Goal: Transaction & Acquisition: Obtain resource

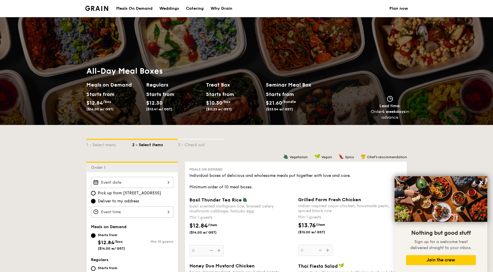
click at [275, 97] on div "Starts from" at bounding box center [280, 94] width 28 height 9
click at [296, 101] on span "/bundle" at bounding box center [289, 102] width 14 height 4
click at [167, 214] on input "Basil Thunder Tea [PERSON_NAME] scented multigrain rice, braised celery mushroo…" at bounding box center [132, 211] width 82 height 11
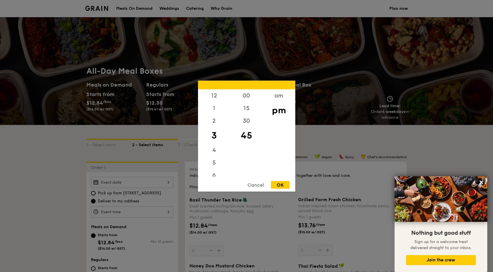
click at [257, 181] on div "Cancel" at bounding box center [256, 185] width 28 height 8
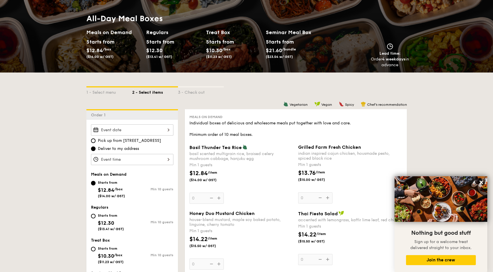
scroll to position [26, 0]
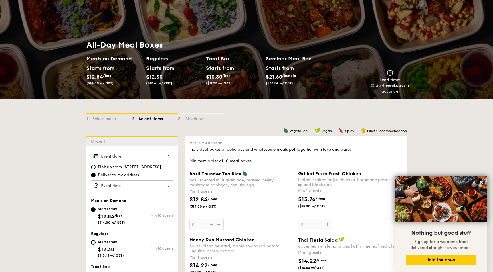
click at [280, 62] on h2 "Seminar Meal Box" at bounding box center [296, 59] width 60 height 8
click at [280, 57] on h2 "Seminar Meal Box" at bounding box center [296, 59] width 60 height 8
click at [138, 155] on input "Basil Thunder Tea [PERSON_NAME] scented multigrain rice, braised celery mushroo…" at bounding box center [132, 156] width 82 height 11
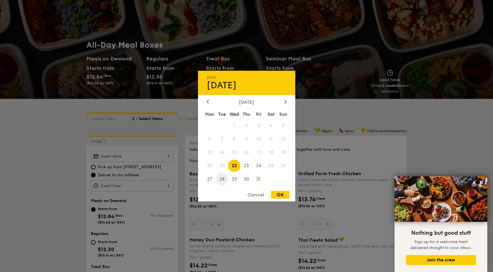
click at [224, 178] on span "28" at bounding box center [222, 179] width 12 height 12
click at [286, 196] on div "OK" at bounding box center [280, 195] width 19 height 8
type input "[DATE]"
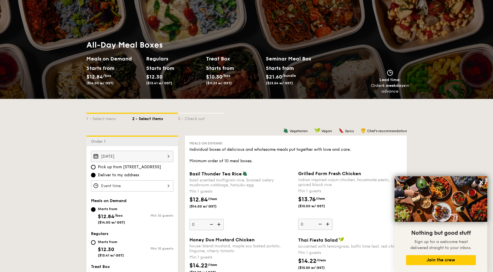
click at [117, 184] on input "Basil Thunder Tea [PERSON_NAME] scented multigrain rice, braised celery mushroo…" at bounding box center [132, 185] width 82 height 11
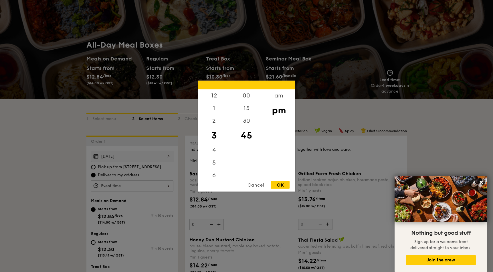
click at [249, 185] on div "Cancel" at bounding box center [256, 185] width 28 height 8
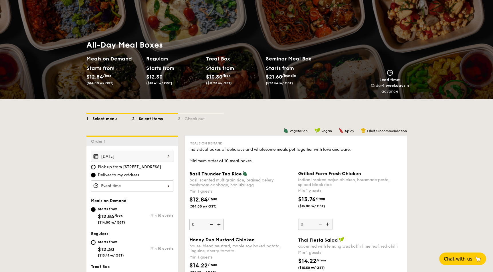
click at [106, 120] on div "1 - Select menu" at bounding box center [109, 118] width 46 height 8
select select
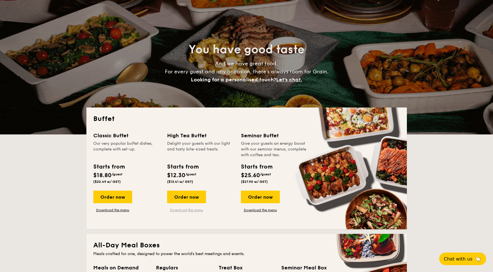
scroll to position [130, 0]
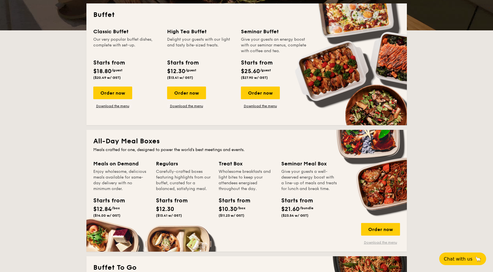
click at [384, 241] on link "Download the menu" at bounding box center [380, 242] width 39 height 5
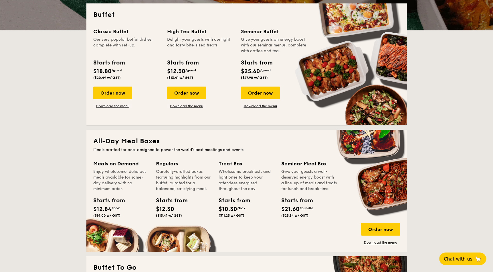
scroll to position [26, 0]
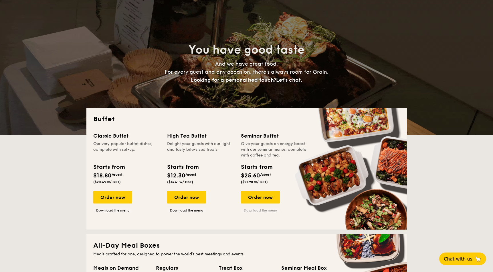
click at [264, 210] on link "Download the menu" at bounding box center [260, 210] width 39 height 5
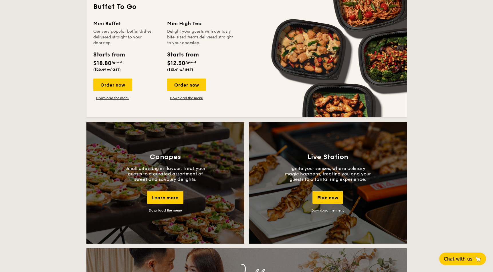
scroll to position [260, 0]
